Goal: Information Seeking & Learning: Learn about a topic

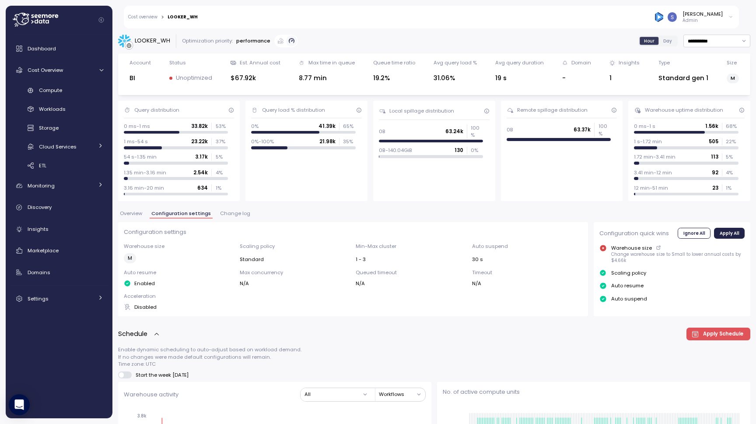
scroll to position [363, 0]
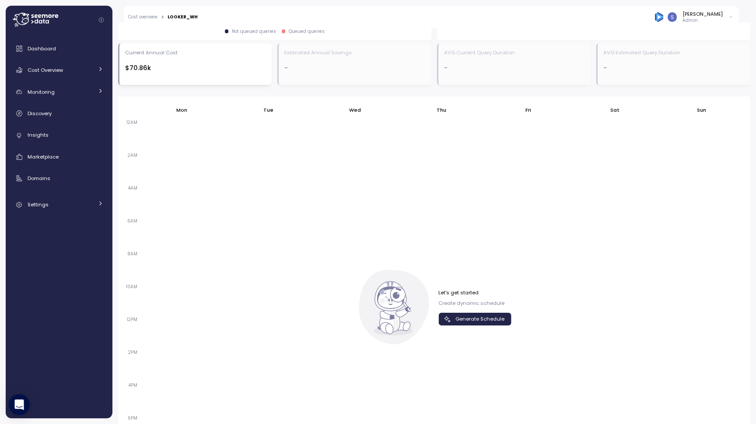
scroll to position [579, 0]
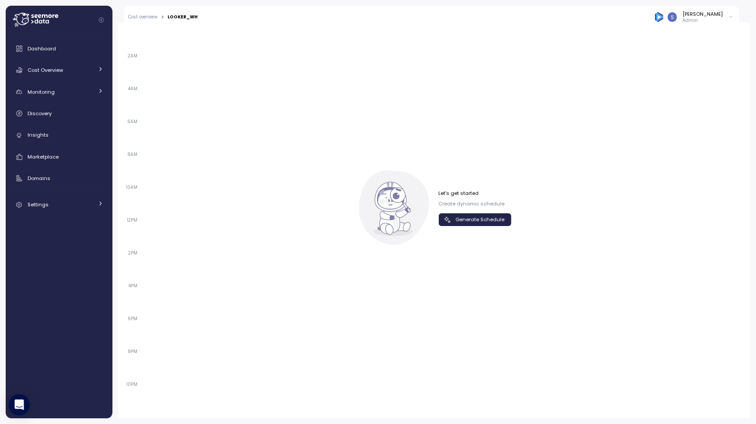
click at [487, 220] on span "Generate Schedule" at bounding box center [480, 220] width 49 height 12
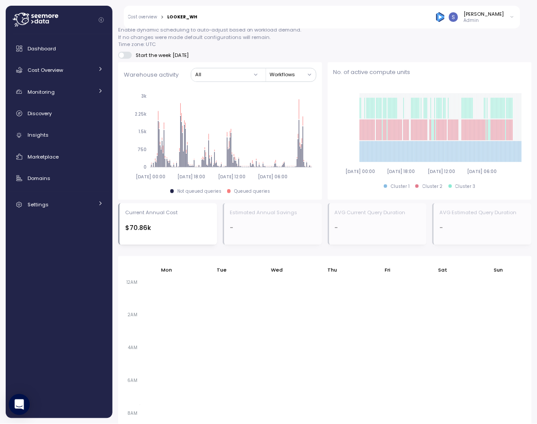
scroll to position [739, 0]
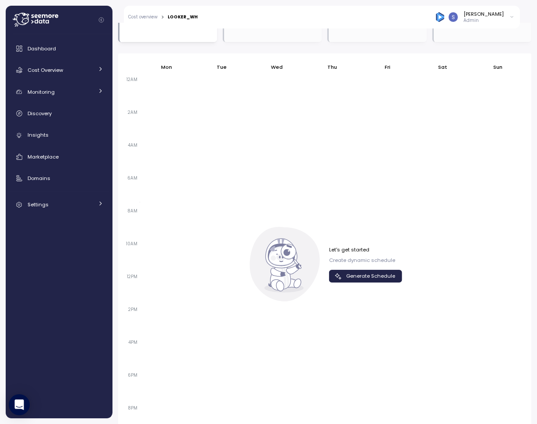
click at [387, 270] on span "Generate Schedule" at bounding box center [370, 276] width 49 height 12
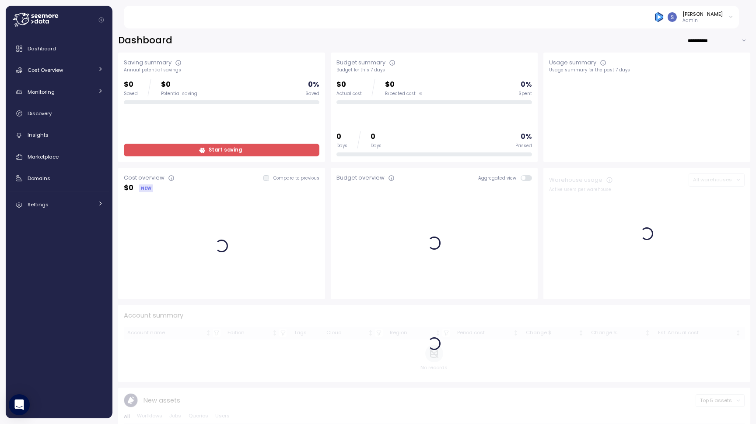
click at [732, 14] on icon at bounding box center [731, 17] width 5 height 11
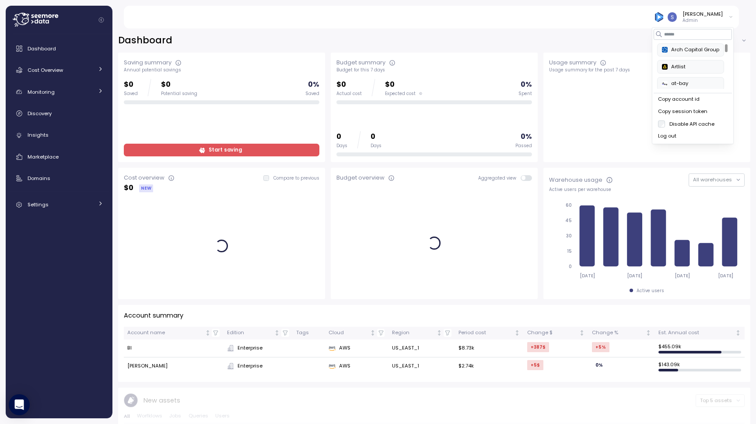
click at [692, 110] on div "Copy session token" at bounding box center [693, 112] width 70 height 8
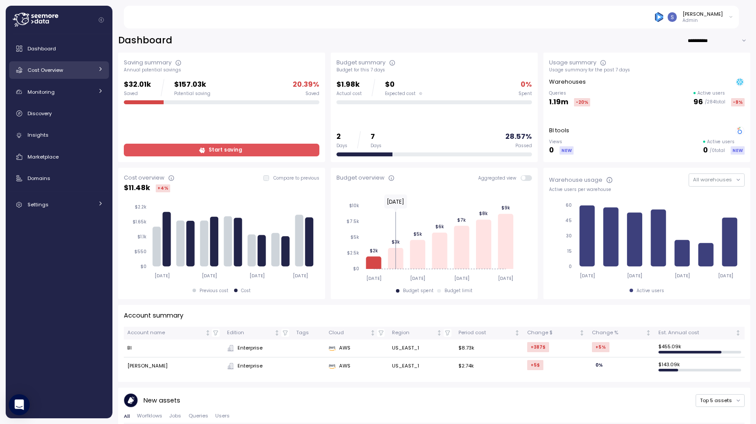
click at [81, 69] on div "Cost Overview" at bounding box center [61, 70] width 66 height 9
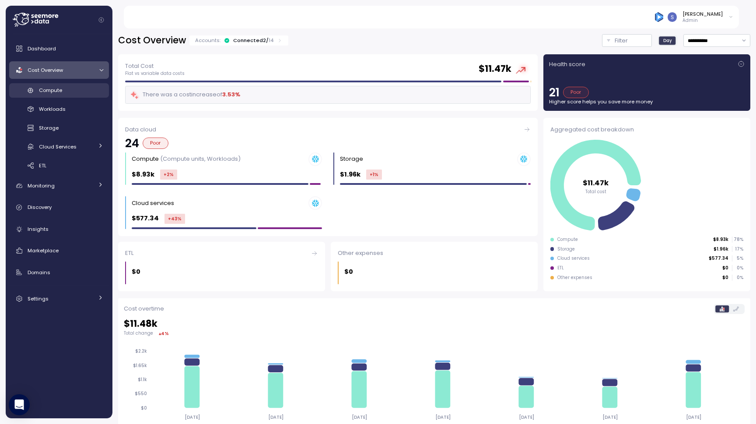
click at [68, 83] on link "Compute" at bounding box center [59, 90] width 100 height 14
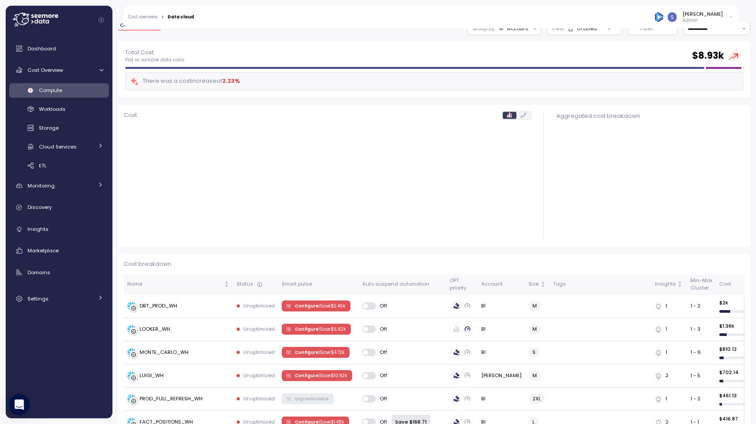
scroll to position [42, 0]
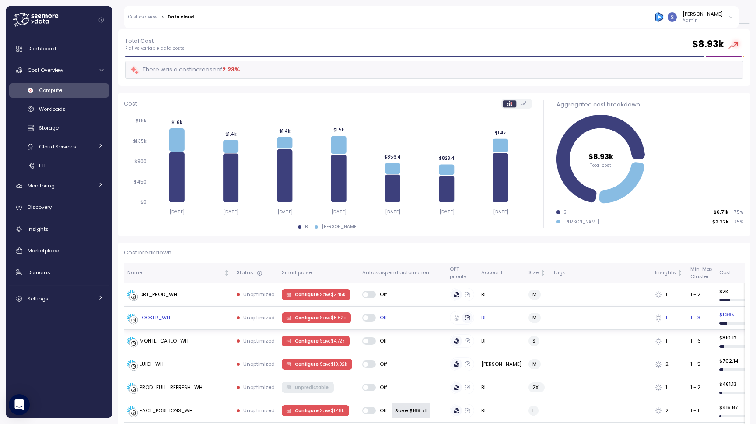
click at [160, 318] on div "LOOKER_WH" at bounding box center [155, 318] width 31 height 8
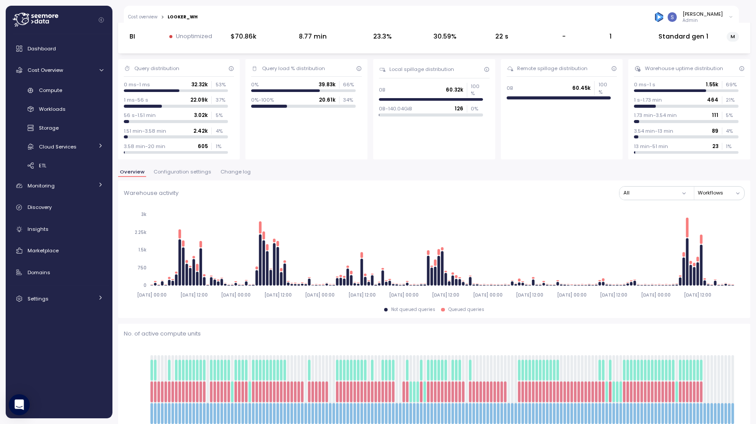
scroll to position [42, 0]
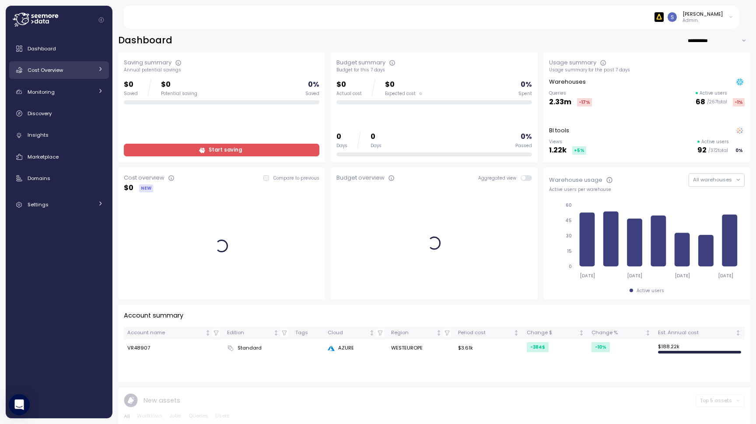
click at [91, 68] on div "Cost Overview" at bounding box center [61, 70] width 66 height 9
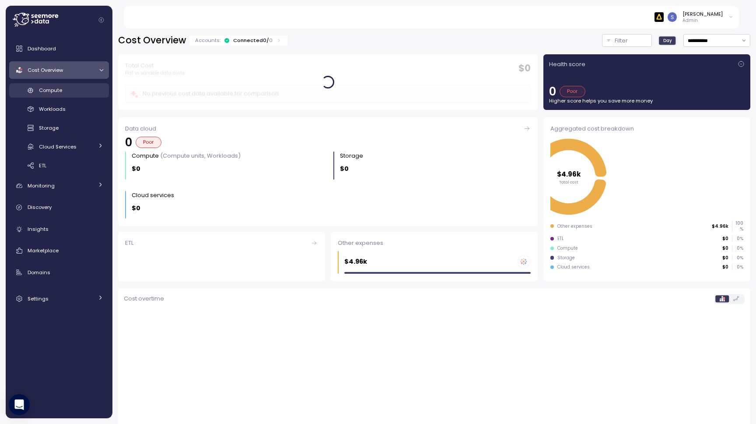
click at [72, 92] on div "Compute" at bounding box center [71, 90] width 64 height 9
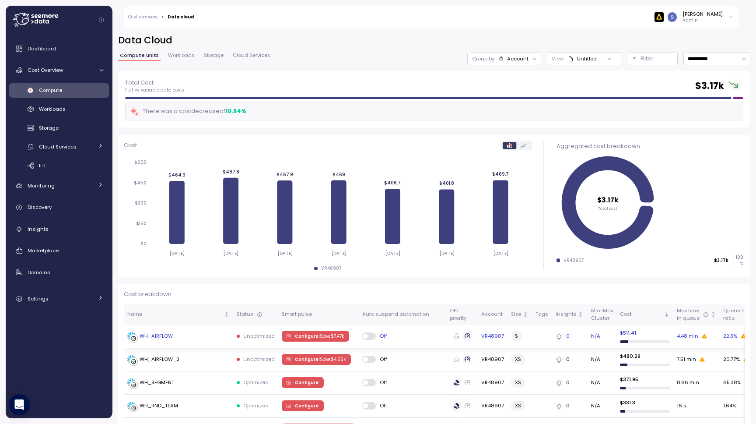
click at [180, 338] on div "WH_AIRFLOW" at bounding box center [178, 336] width 102 height 9
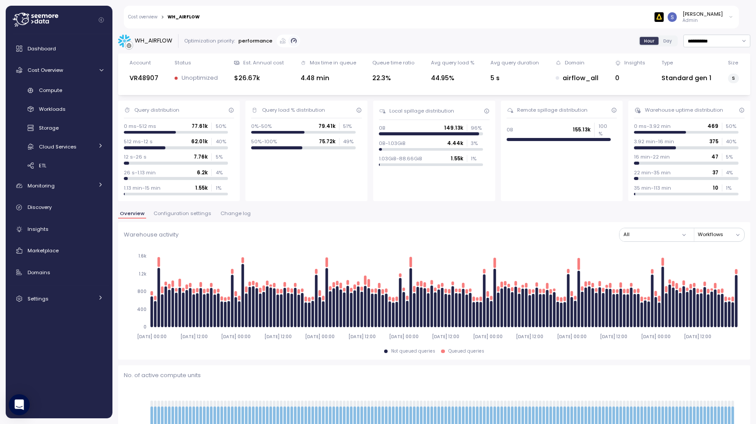
click at [186, 211] on span "Configuration settings" at bounding box center [183, 213] width 58 height 5
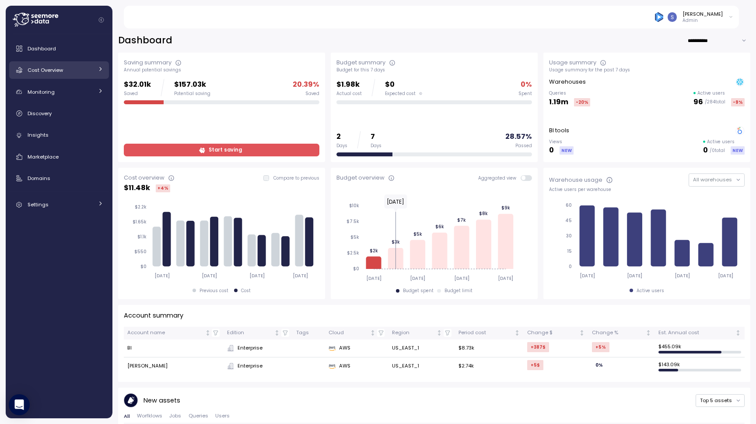
click at [67, 74] on link "Cost Overview" at bounding box center [59, 70] width 100 height 18
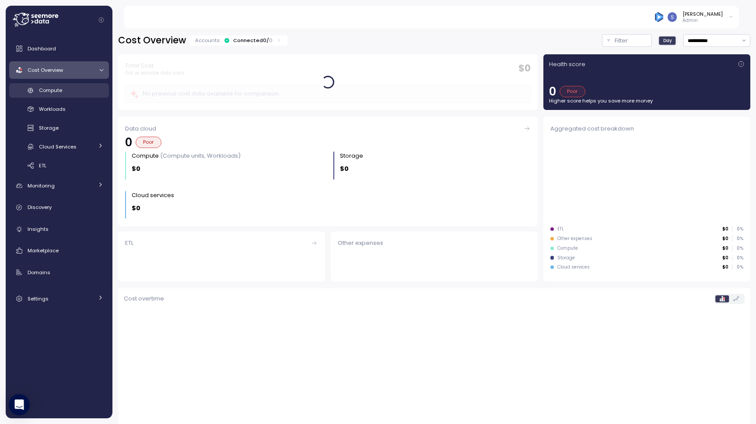
click at [63, 85] on link "Compute" at bounding box center [59, 90] width 100 height 14
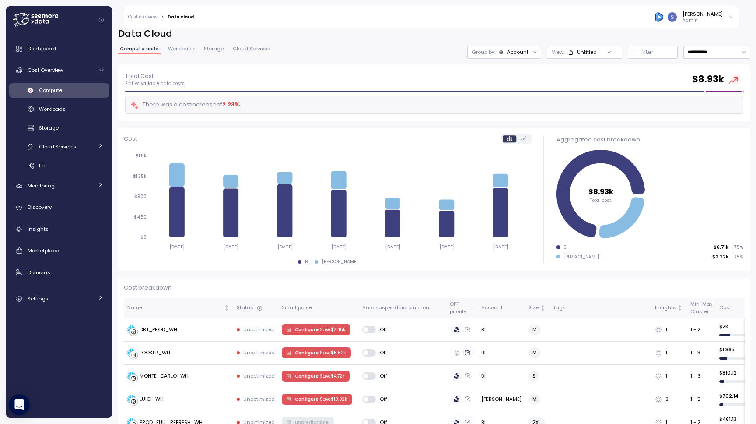
scroll to position [27, 0]
